Goal: Check status: Check status

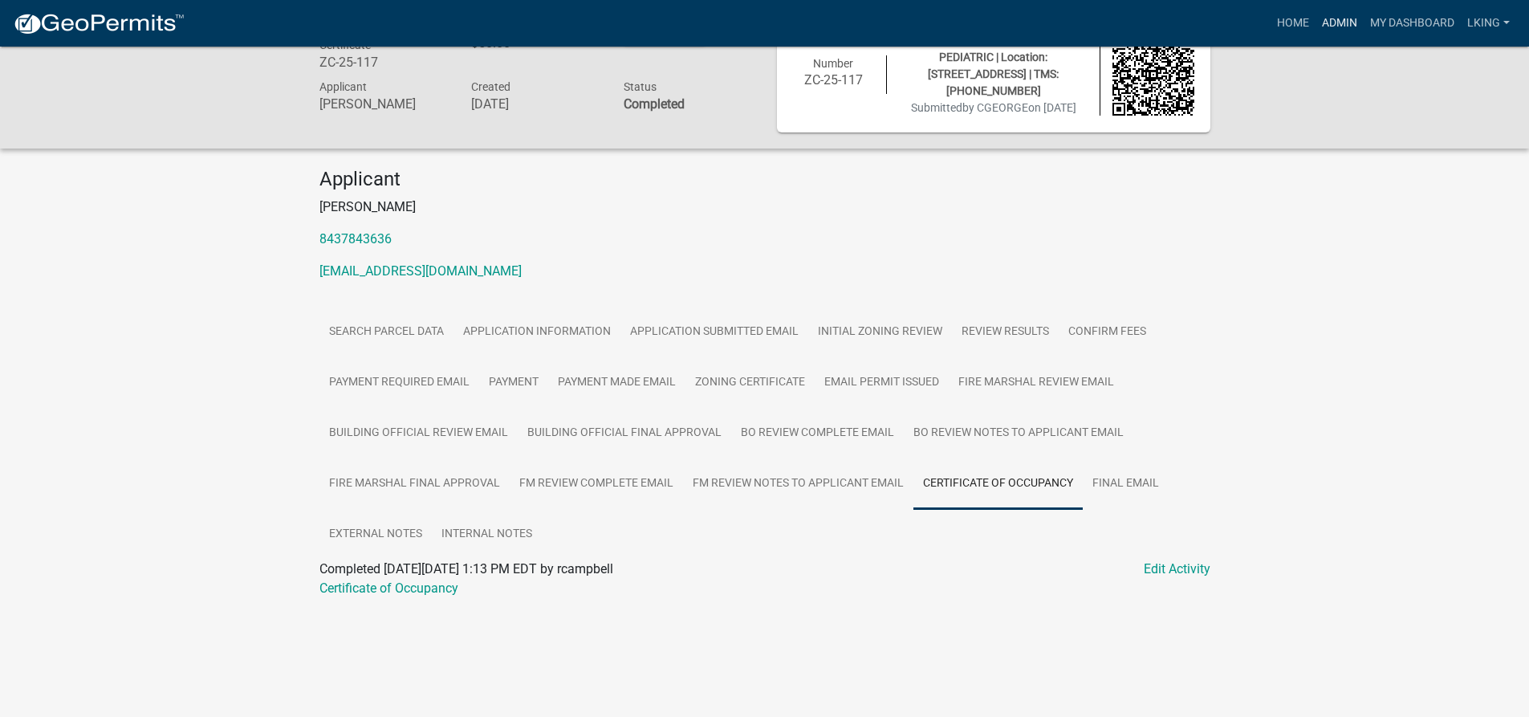
scroll to position [47, 0]
click at [1347, 26] on link "Admin" at bounding box center [1340, 23] width 48 height 31
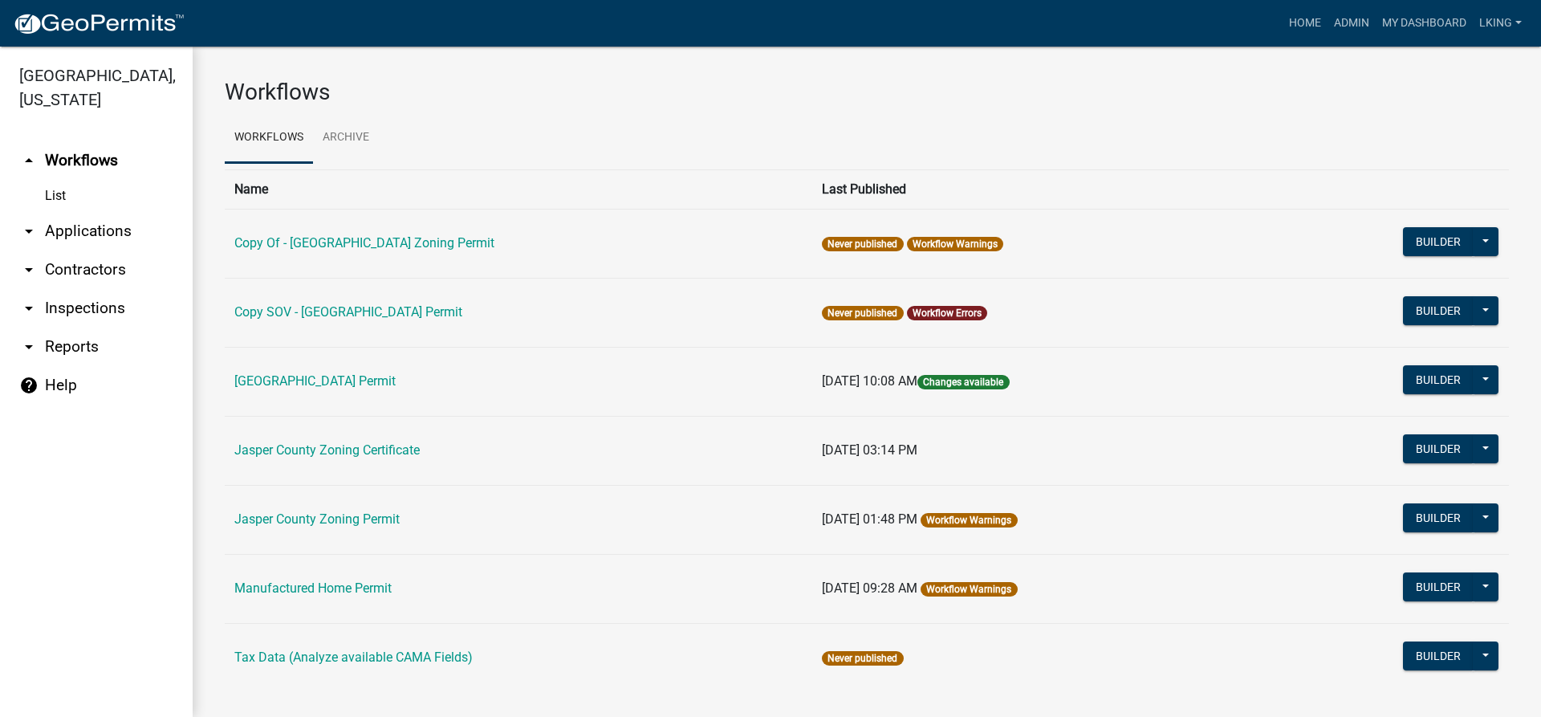
click at [350, 466] on td "Jasper County Zoning Certificate" at bounding box center [519, 450] width 588 height 69
click at [355, 454] on link "Jasper County Zoning Certificate" at bounding box center [326, 449] width 185 height 15
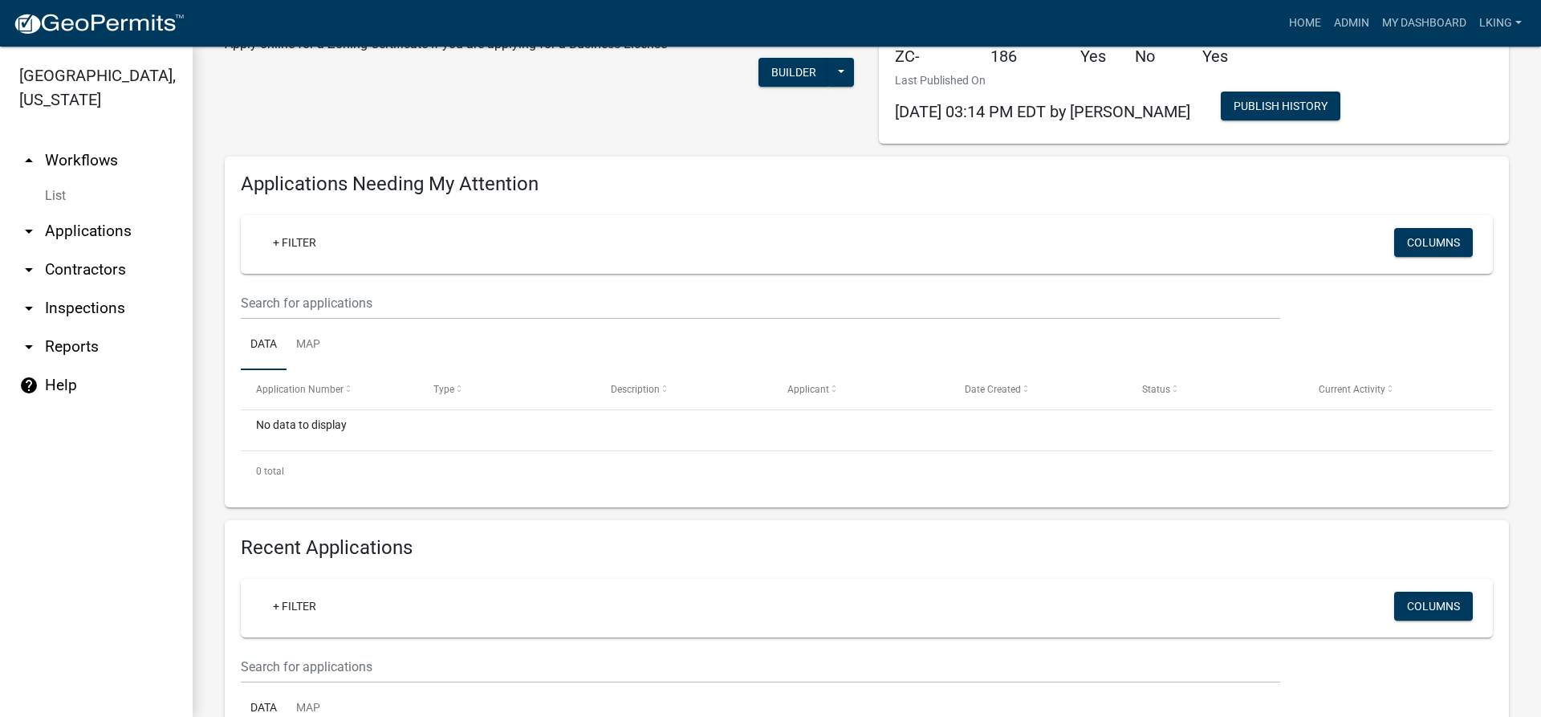
scroll to position [241, 0]
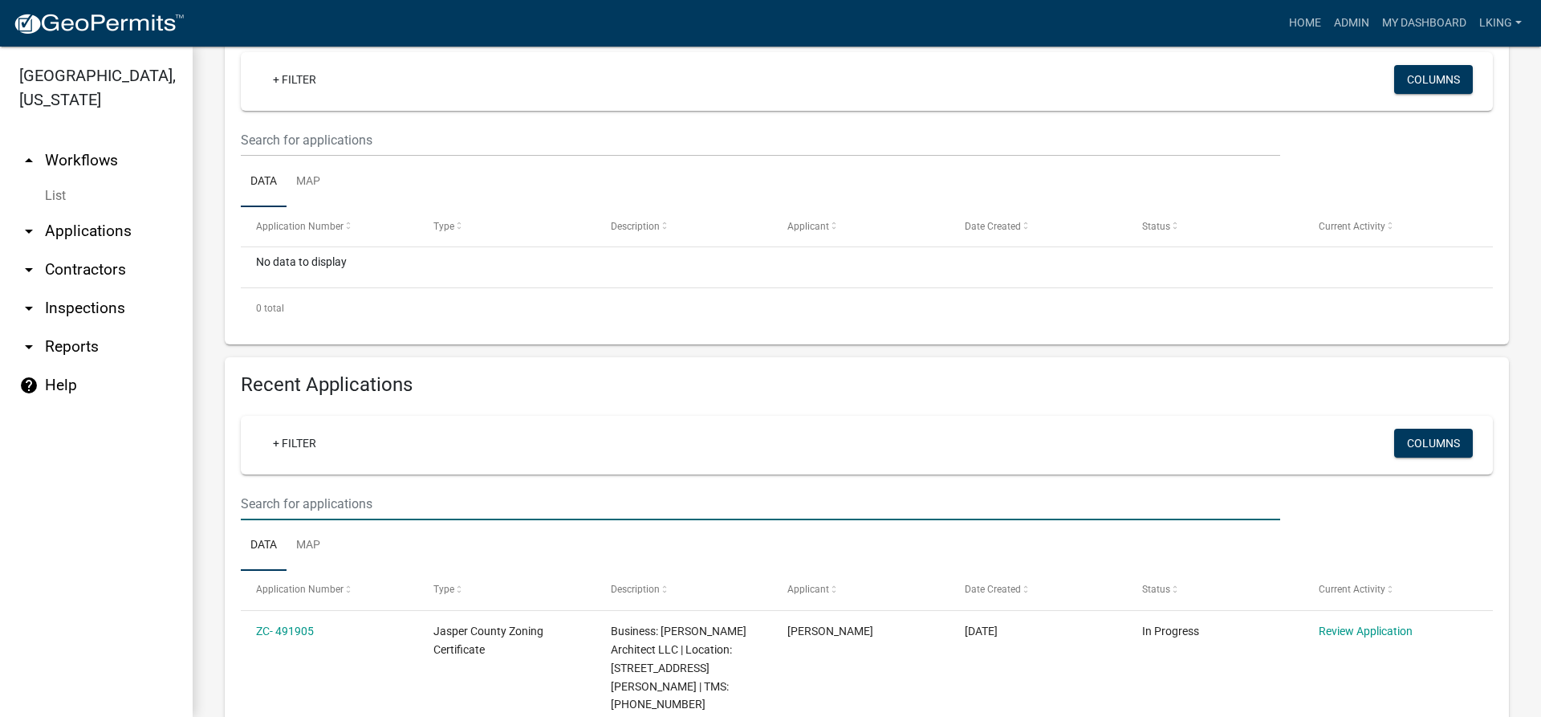
click at [330, 505] on input "text" at bounding box center [760, 503] width 1039 height 33
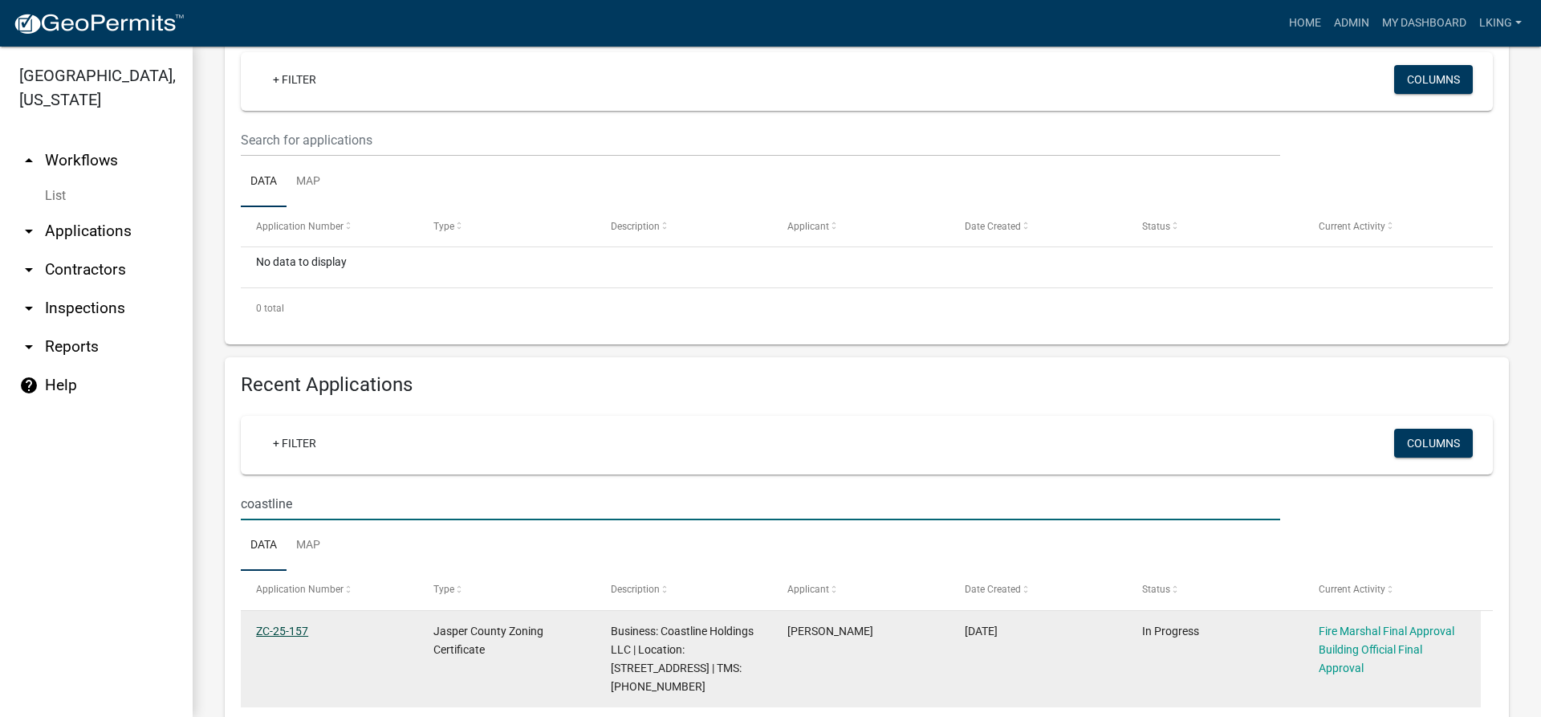
type input "coastline"
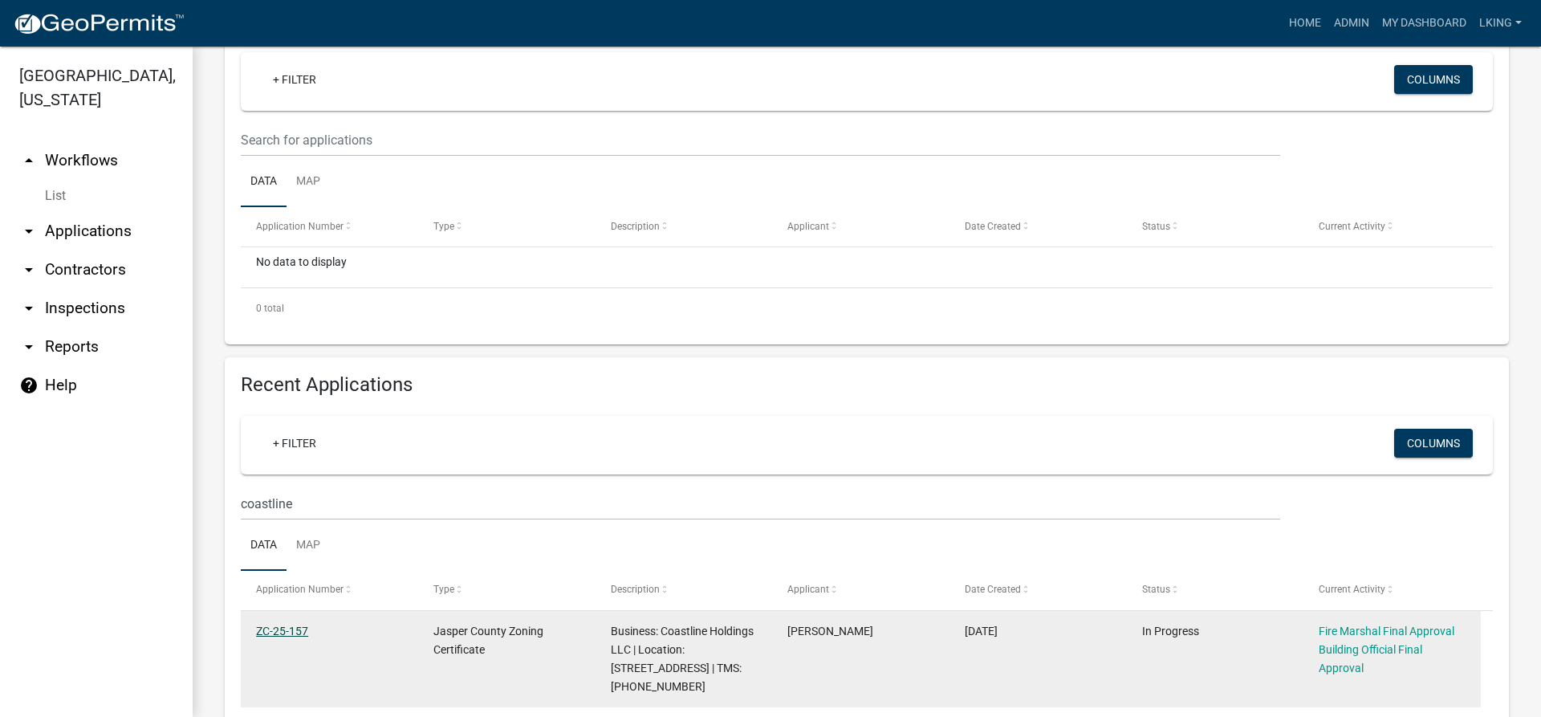
click at [292, 632] on link "ZC-25-157" at bounding box center [282, 630] width 52 height 13
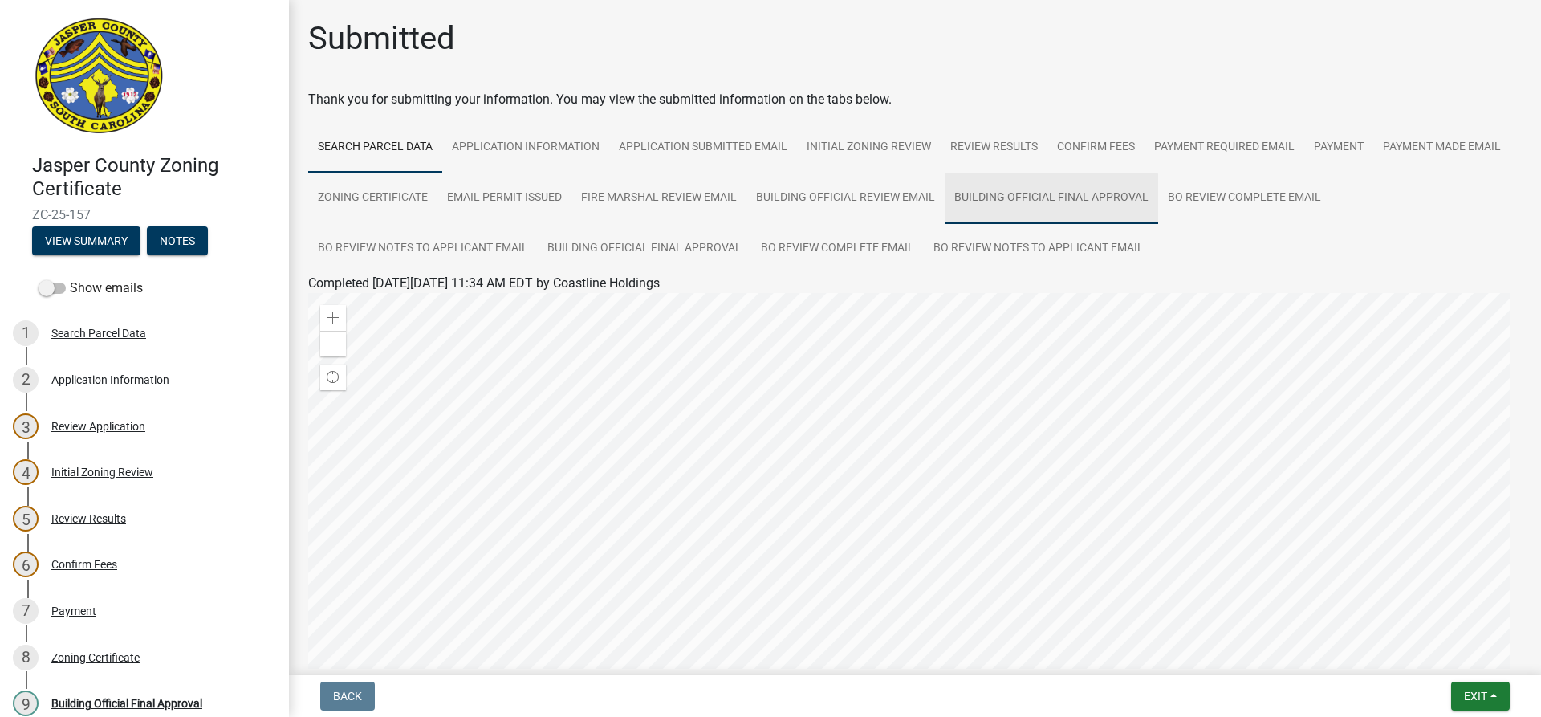
click at [1129, 190] on link "Building Official Final Approval" at bounding box center [1052, 198] width 214 height 51
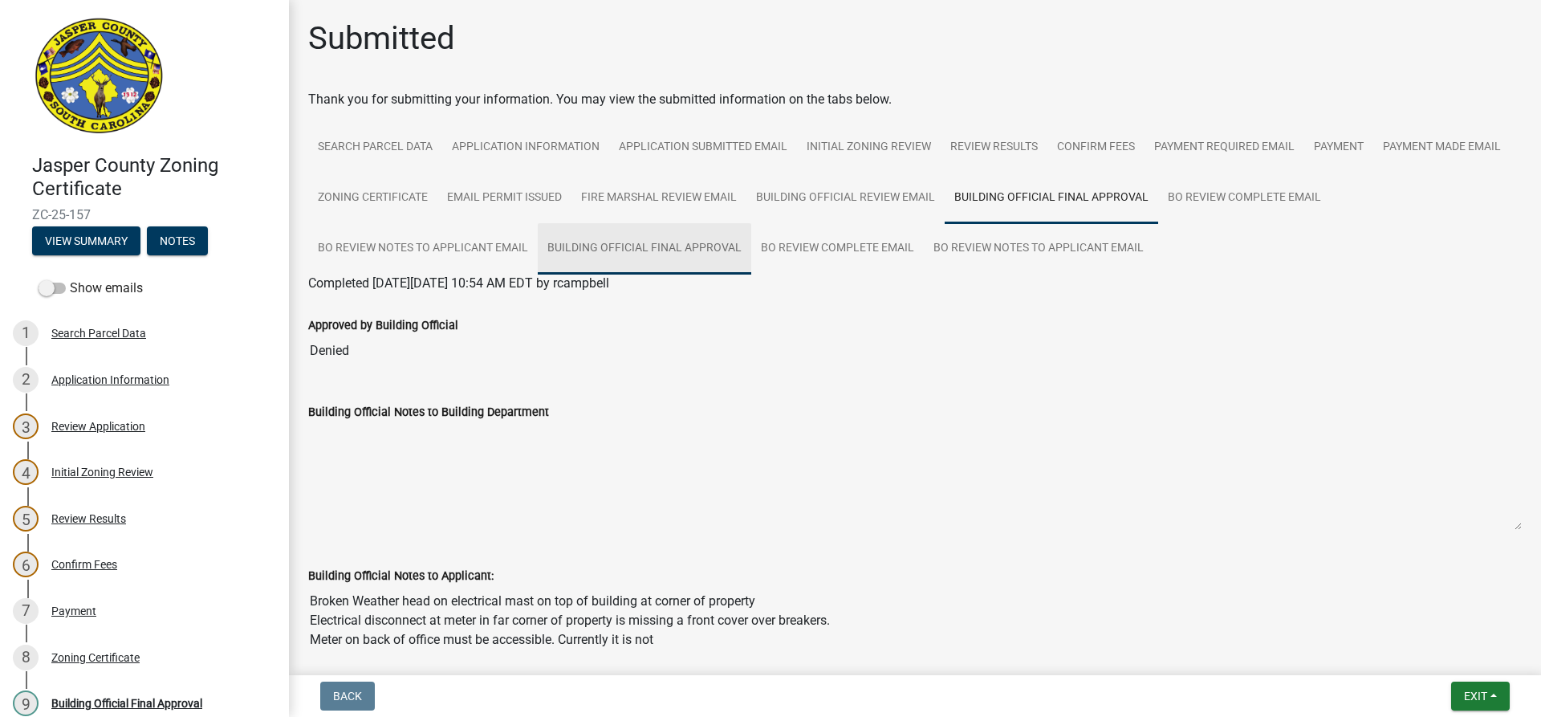
click at [577, 248] on link "Building Official Final Approval" at bounding box center [645, 248] width 214 height 51
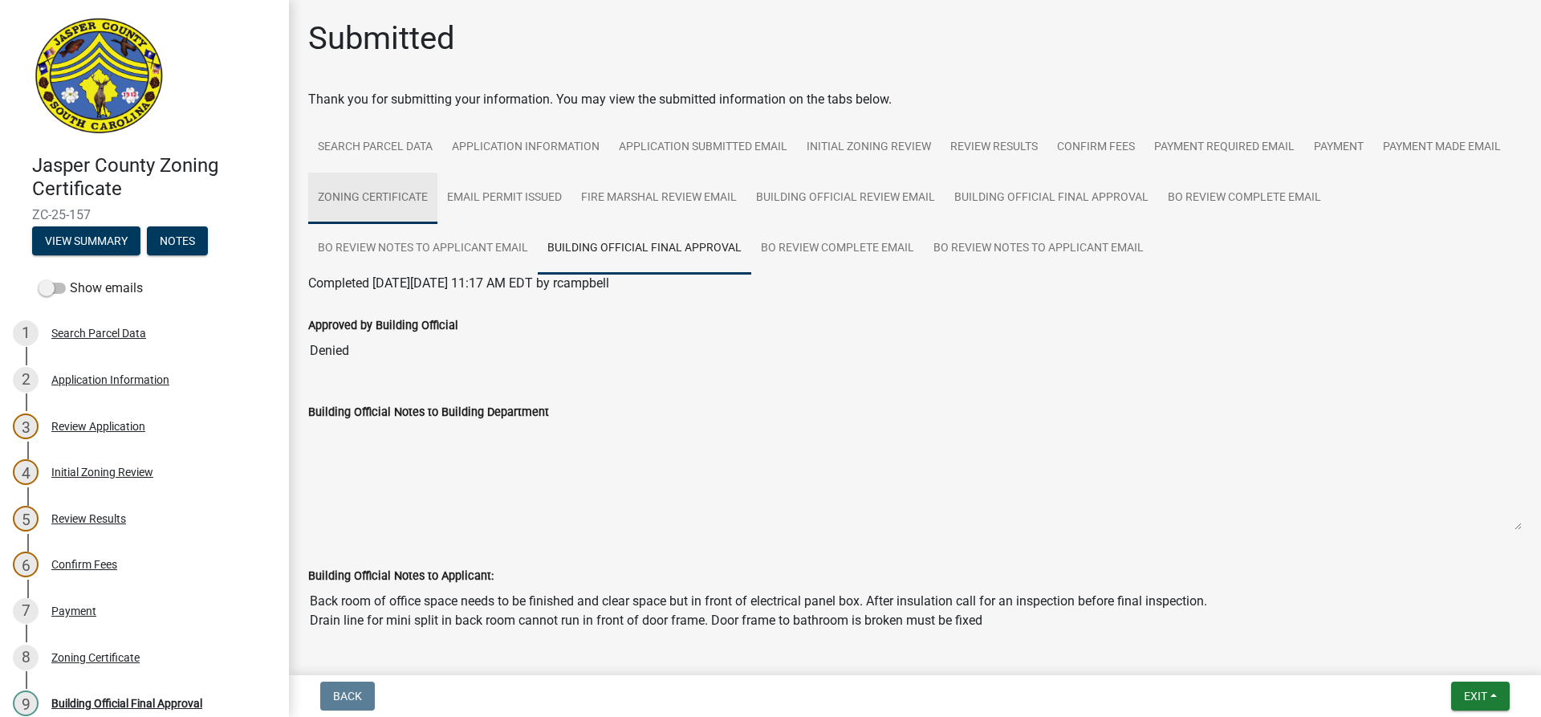
click at [437, 204] on link "Zoning Certificate" at bounding box center [372, 198] width 129 height 51
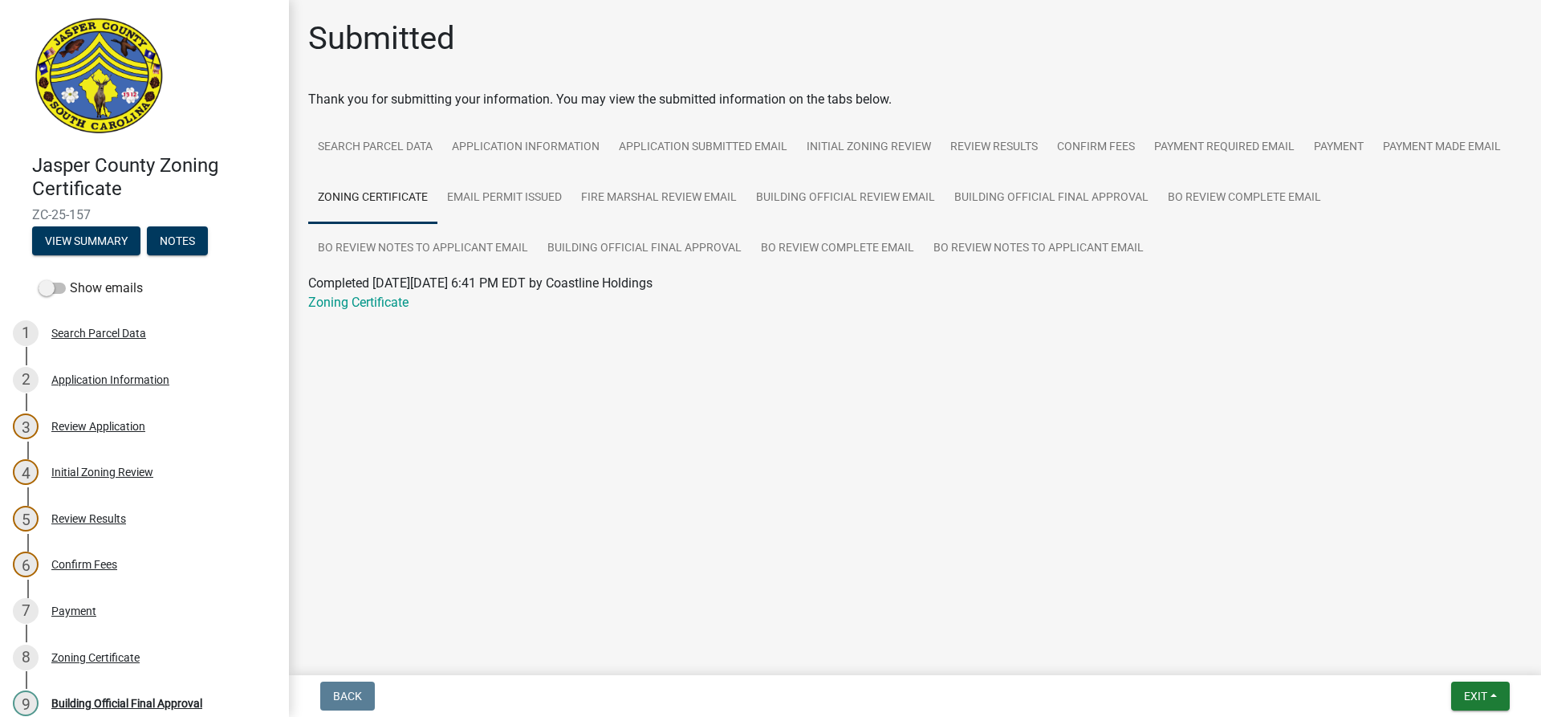
drag, startPoint x: 378, startPoint y: 300, endPoint x: 444, endPoint y: 281, distance: 68.6
click at [378, 302] on link "Zoning Certificate" at bounding box center [358, 302] width 100 height 15
